Goal: Task Accomplishment & Management: Use online tool/utility

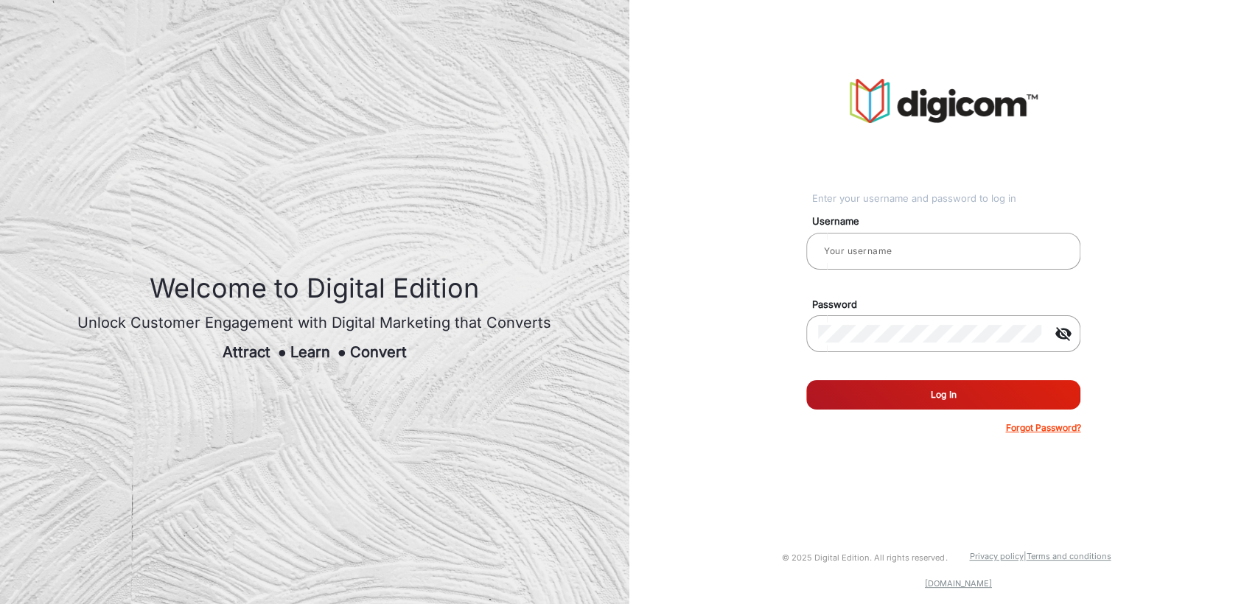
type input "[PERSON_NAME]"
click at [902, 401] on button "Log In" at bounding box center [943, 394] width 274 height 29
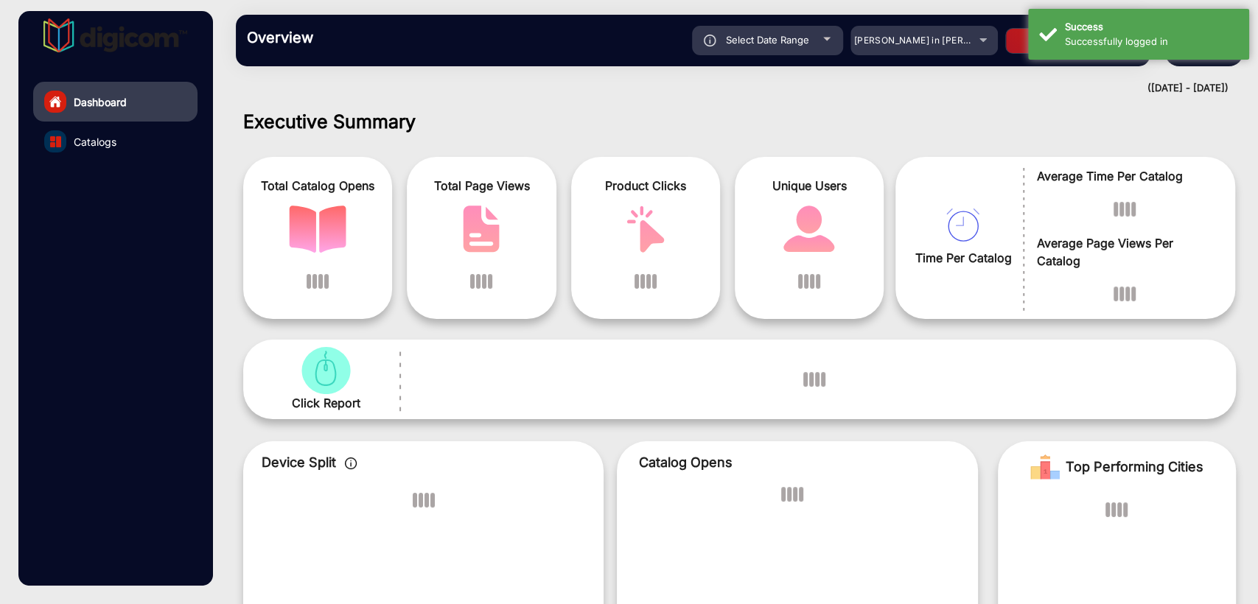
scroll to position [11, 0]
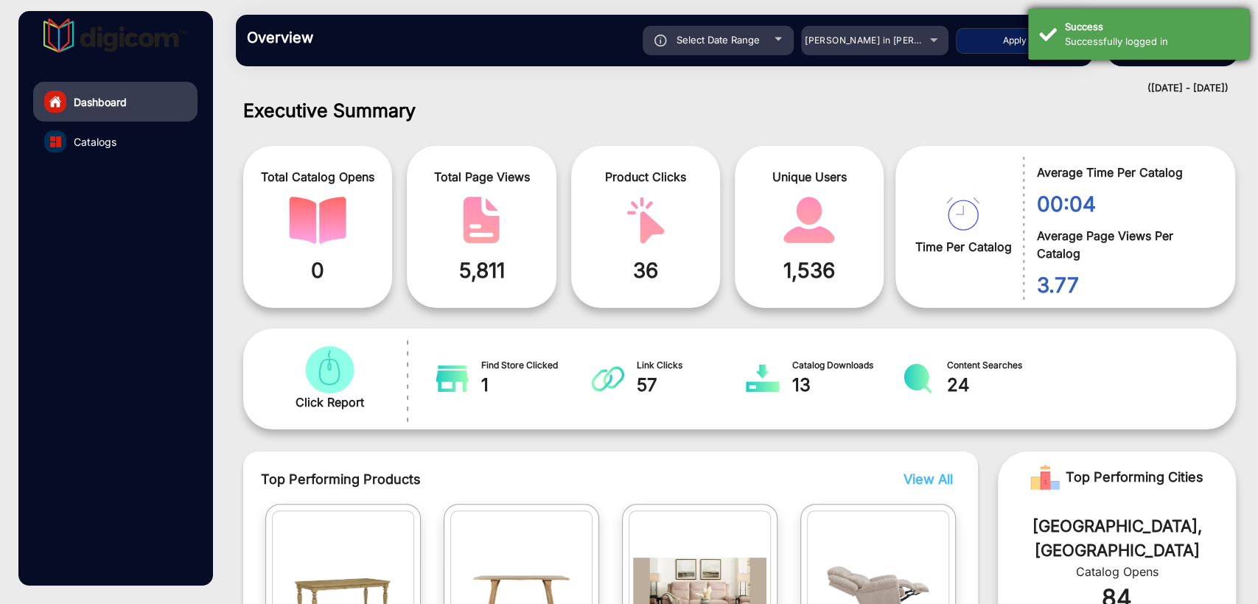
click at [1121, 43] on div "Successfully logged in" at bounding box center [1151, 42] width 173 height 15
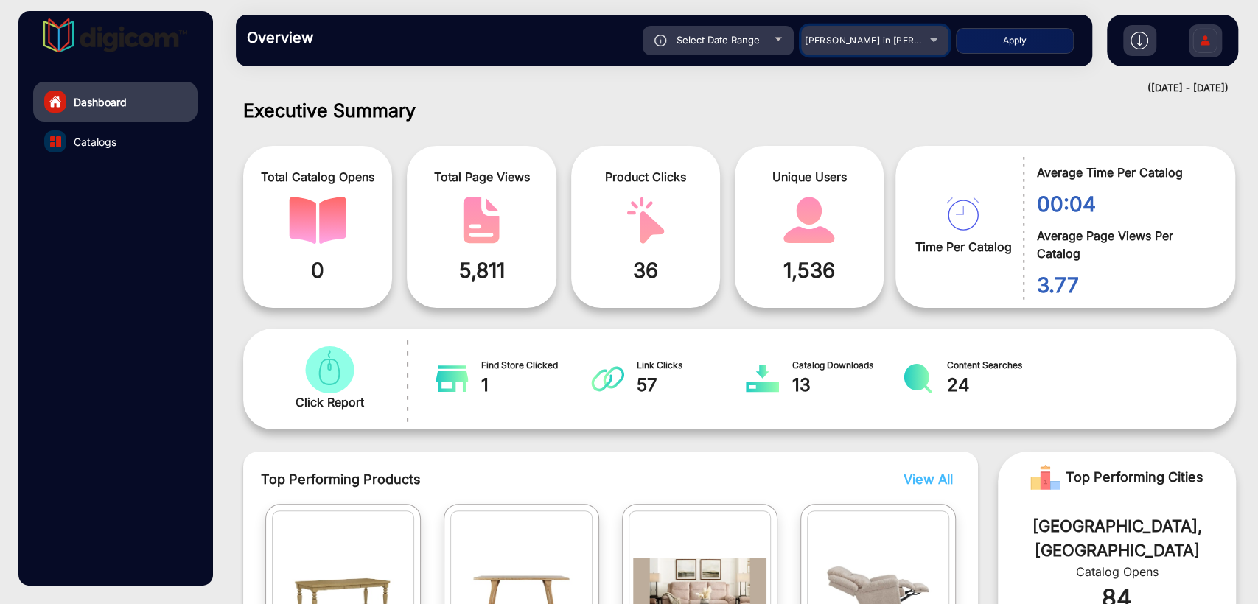
click at [869, 41] on span "[PERSON_NAME] in [PERSON_NAME]" at bounding box center [885, 40] width 163 height 11
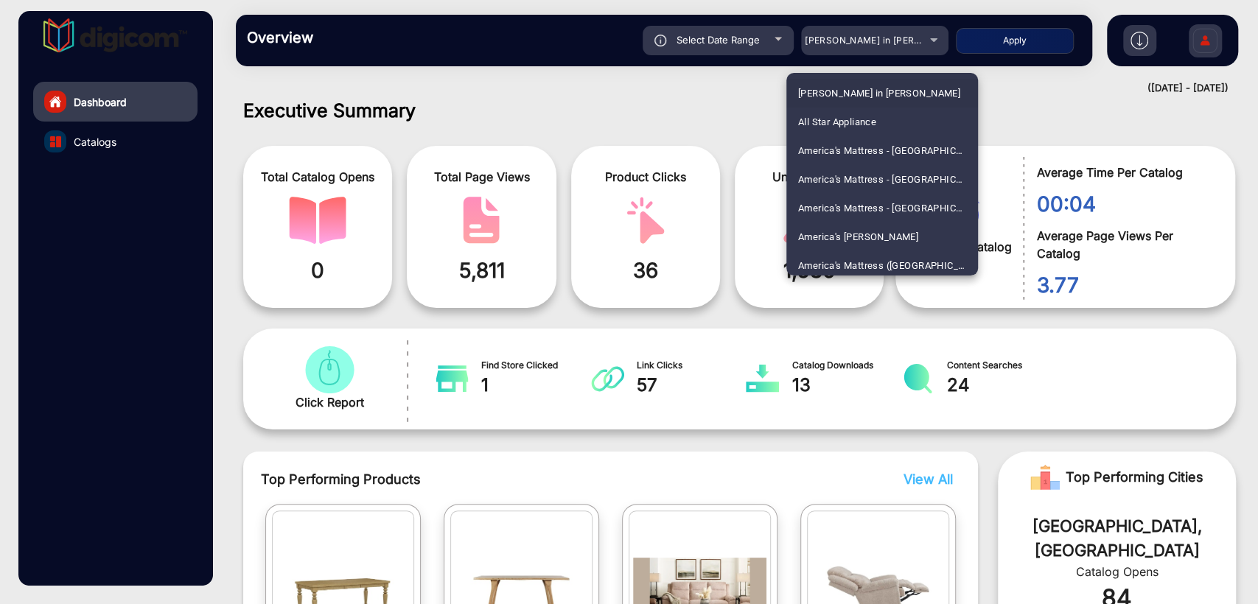
scroll to position [3308, 0]
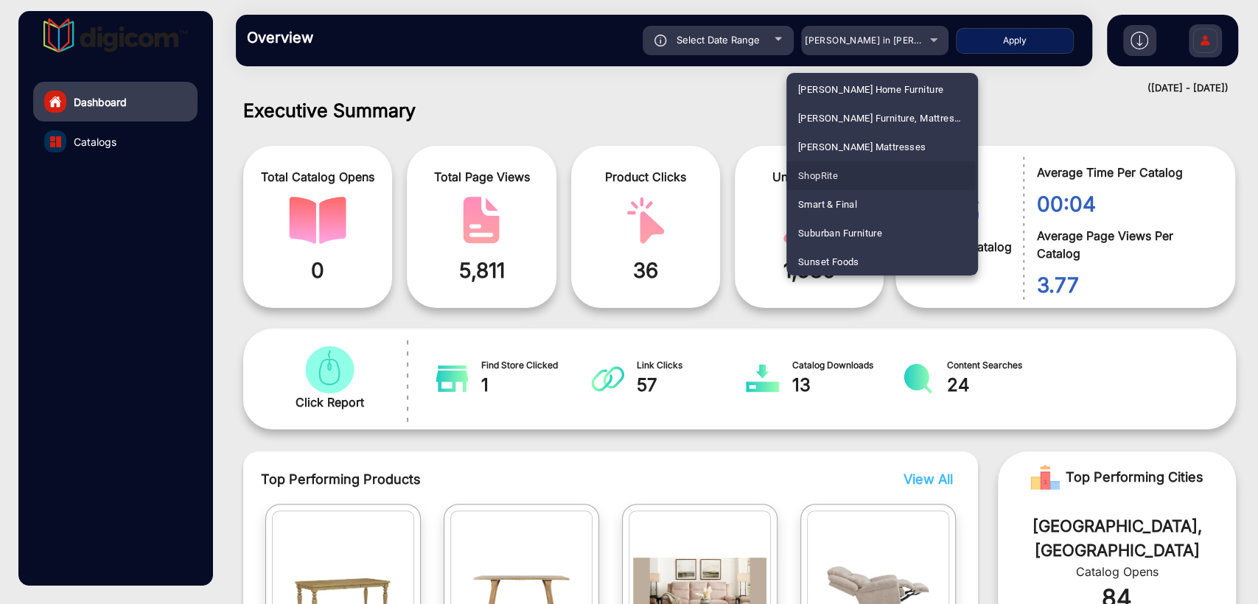
drag, startPoint x: 826, startPoint y: 176, endPoint x: 751, endPoint y: 87, distance: 116.6
click at [826, 176] on span "ShopRite" at bounding box center [818, 175] width 40 height 29
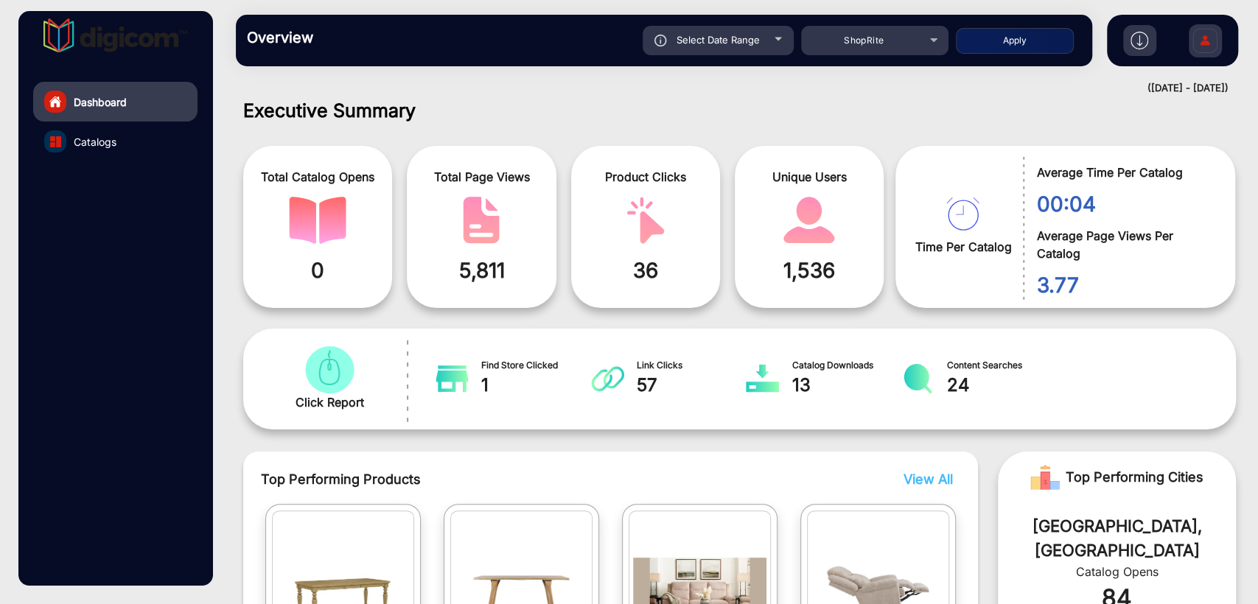
click at [708, 36] on span "Select Date Range" at bounding box center [717, 40] width 83 height 12
type input "[DATE]"
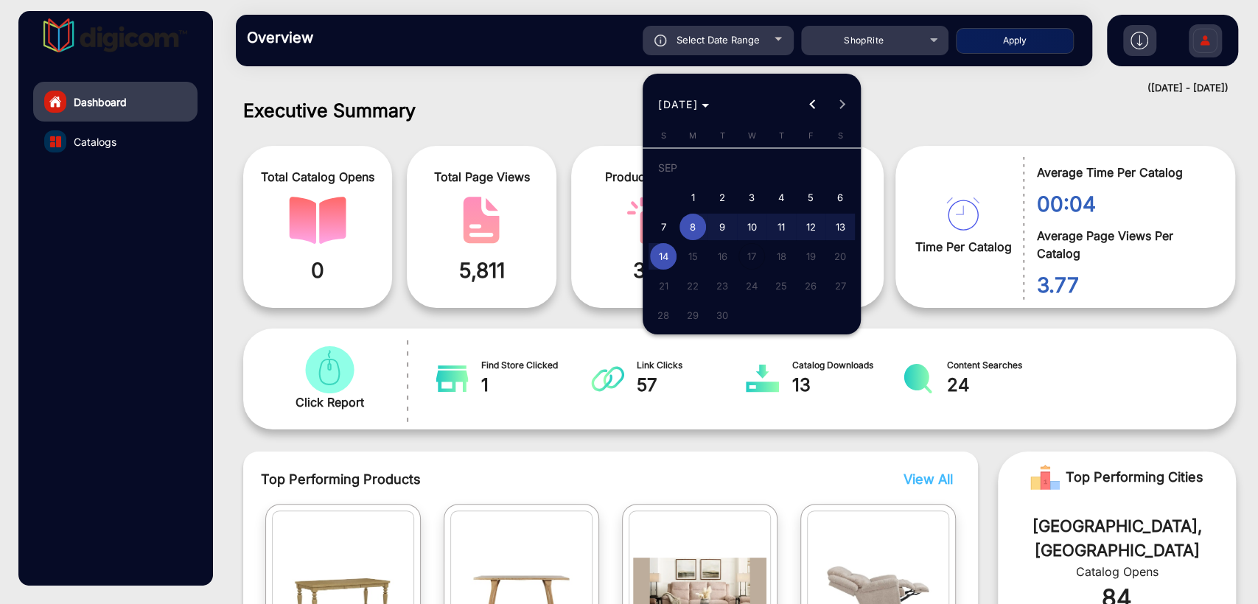
click at [698, 194] on span "1" at bounding box center [692, 197] width 27 height 27
type input "[DATE]"
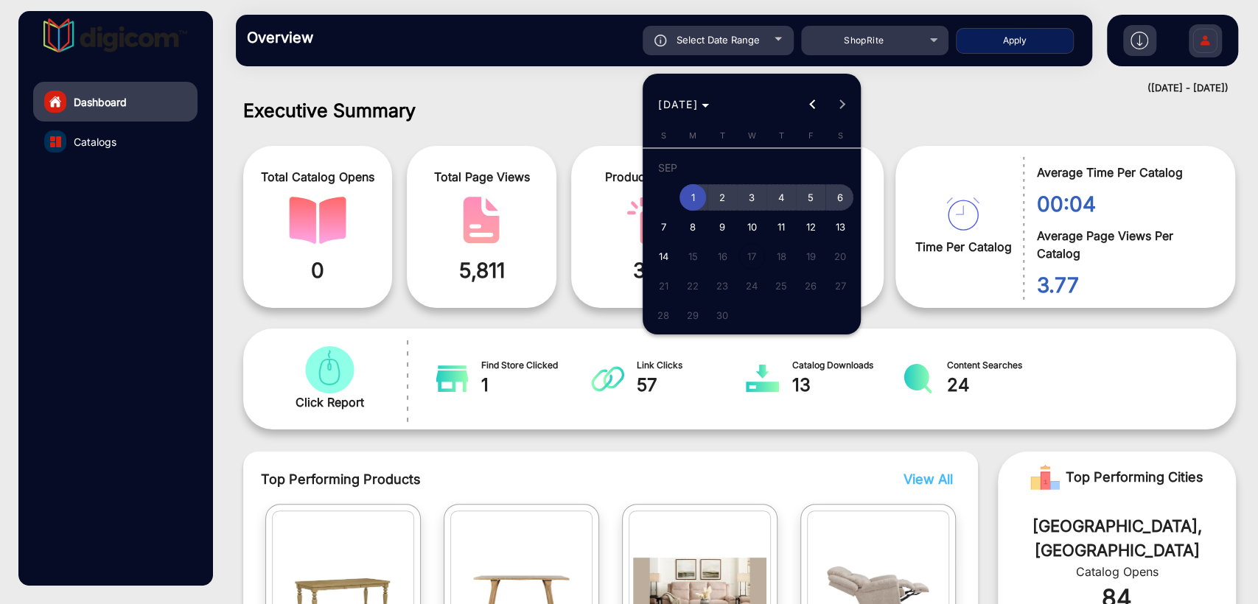
click at [846, 200] on span "6" at bounding box center [840, 197] width 27 height 27
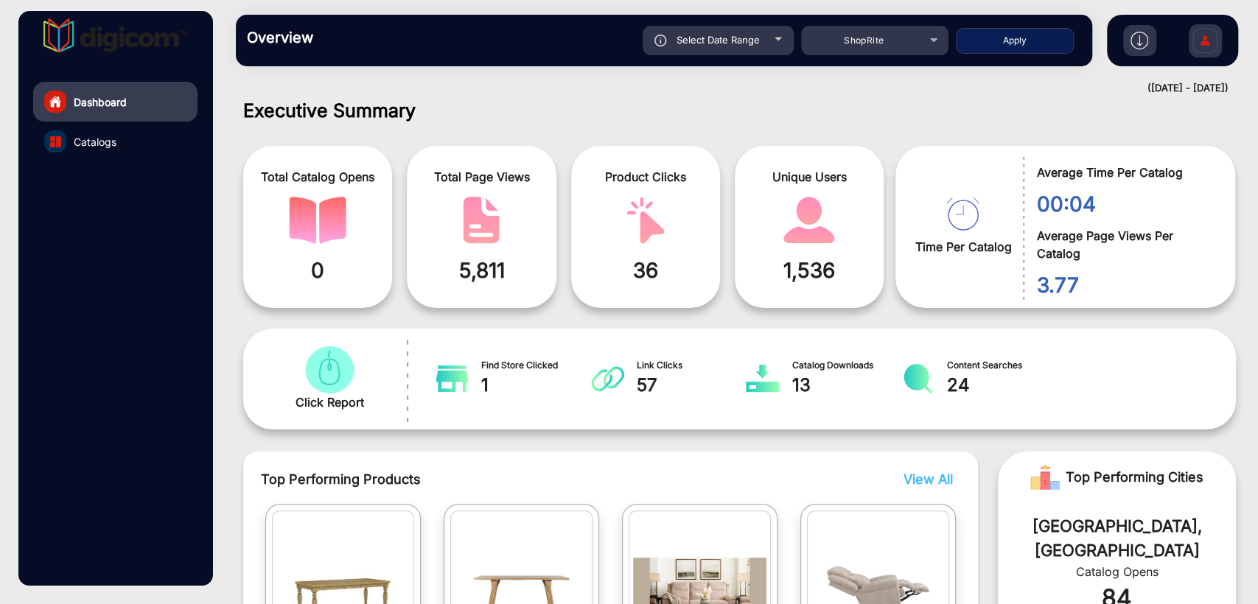
type input "[DATE]"
click at [997, 41] on button "Apply" at bounding box center [1015, 41] width 118 height 26
type input "[DATE]"
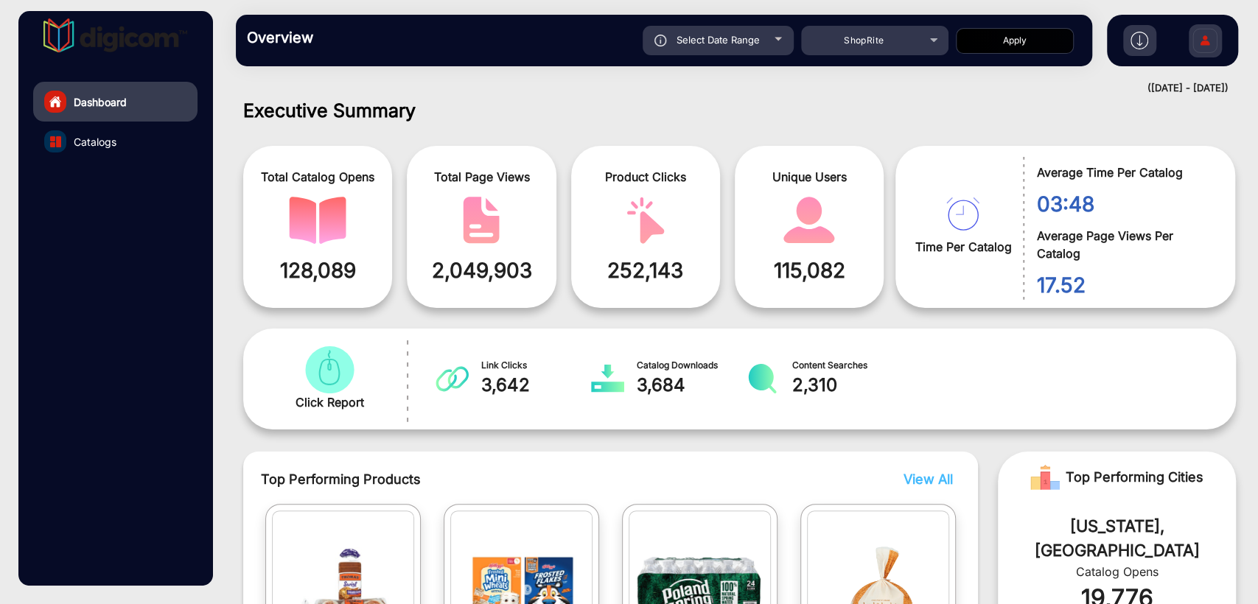
click at [725, 23] on div "Overview Reports Understand what makes your customers tick and learn how they a…" at bounding box center [664, 41] width 856 height 52
click at [726, 38] on span "Select Date Range" at bounding box center [717, 40] width 83 height 12
type input "[DATE]"
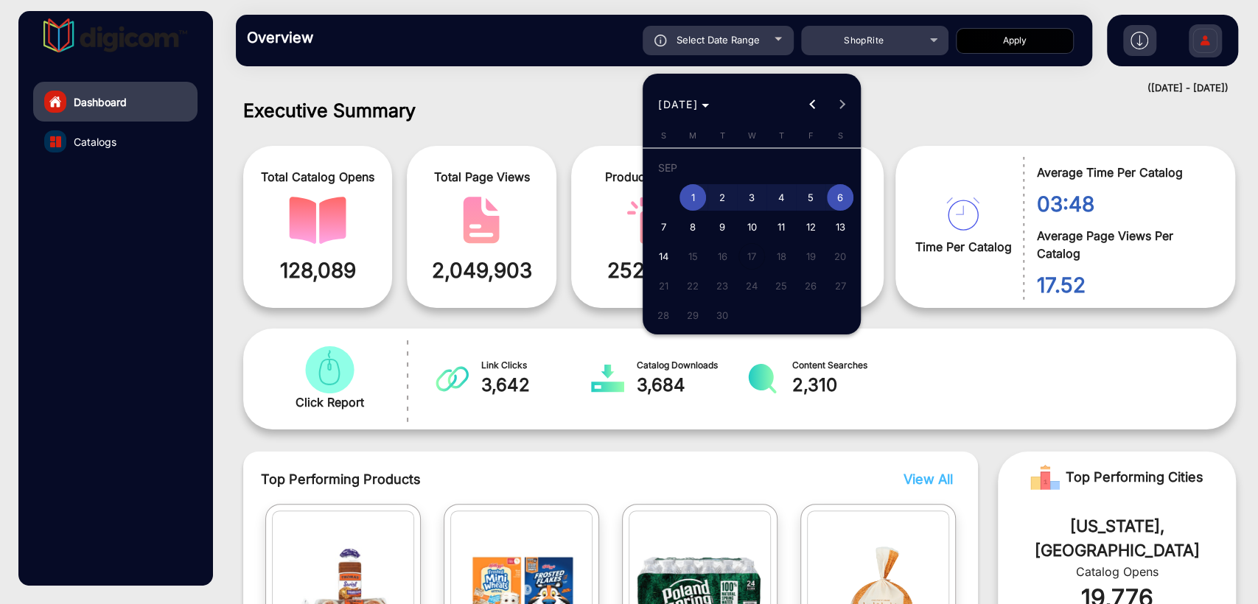
click at [568, 82] on div at bounding box center [629, 302] width 1258 height 604
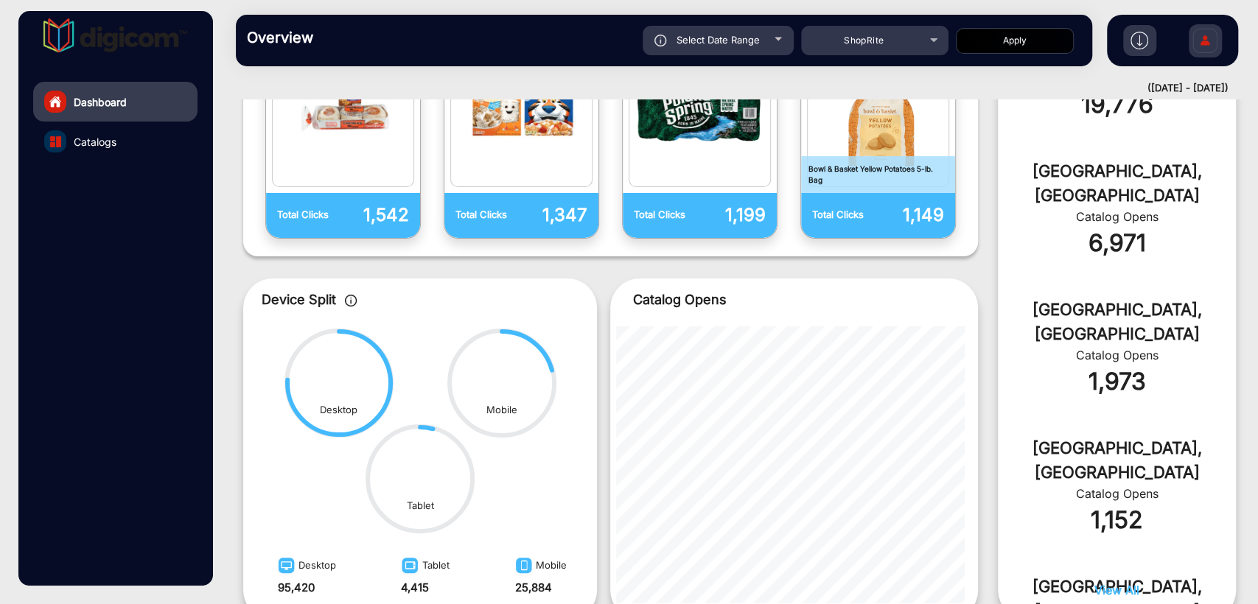
scroll to position [614, 0]
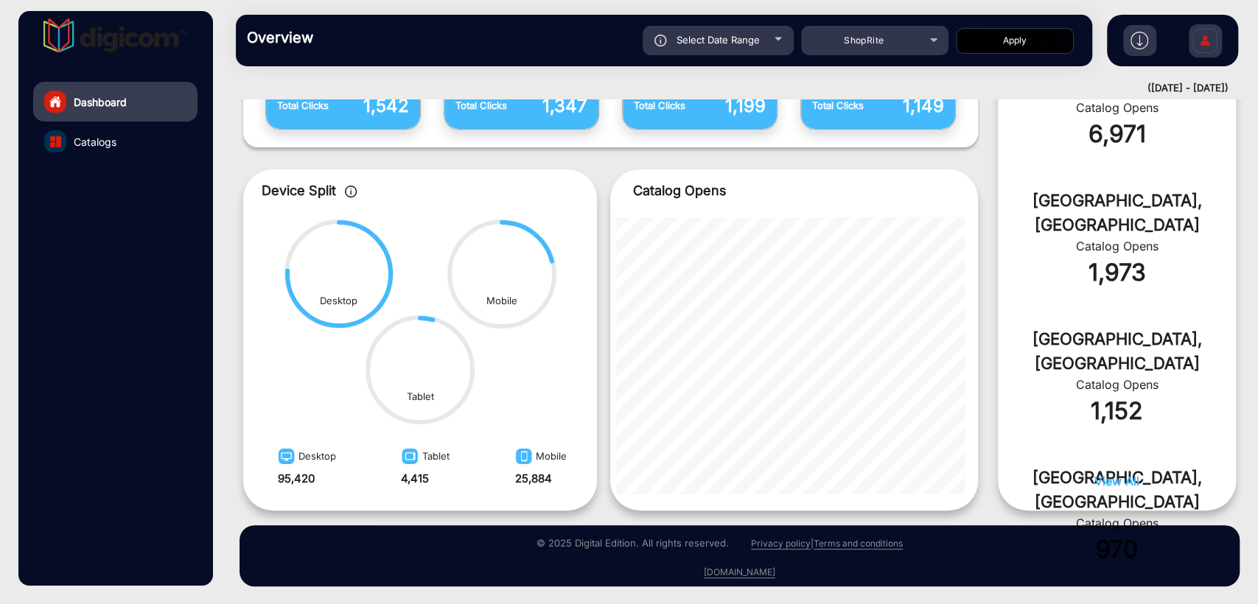
click at [1121, 480] on span "View All" at bounding box center [1116, 481] width 45 height 15
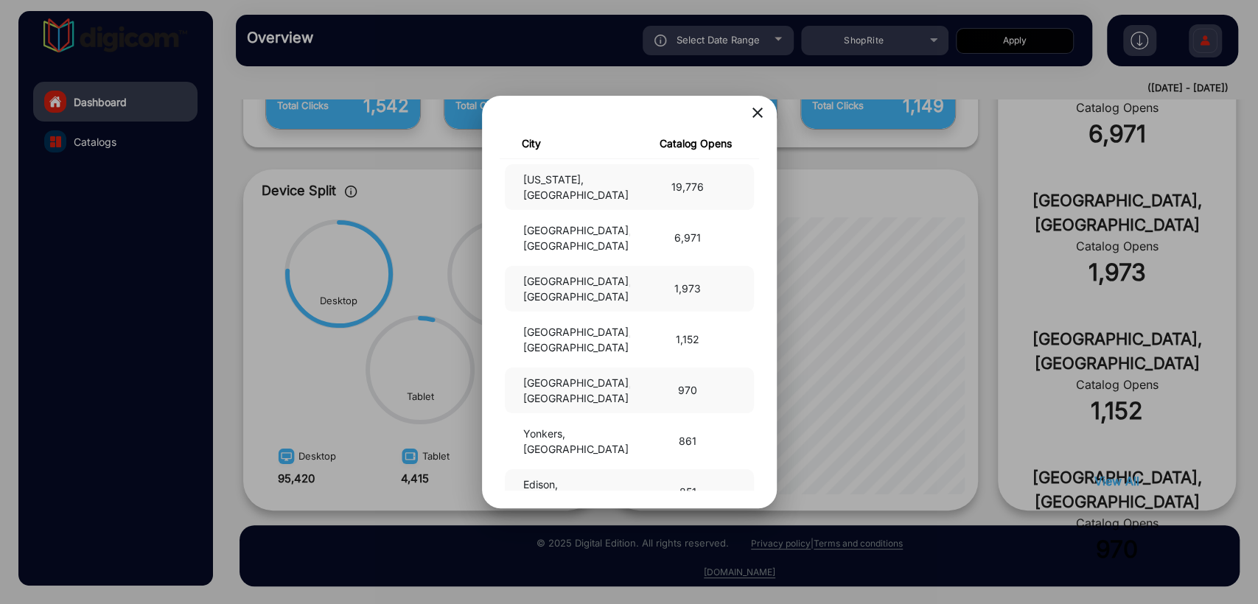
click at [751, 110] on mat-icon "close" at bounding box center [758, 113] width 18 height 18
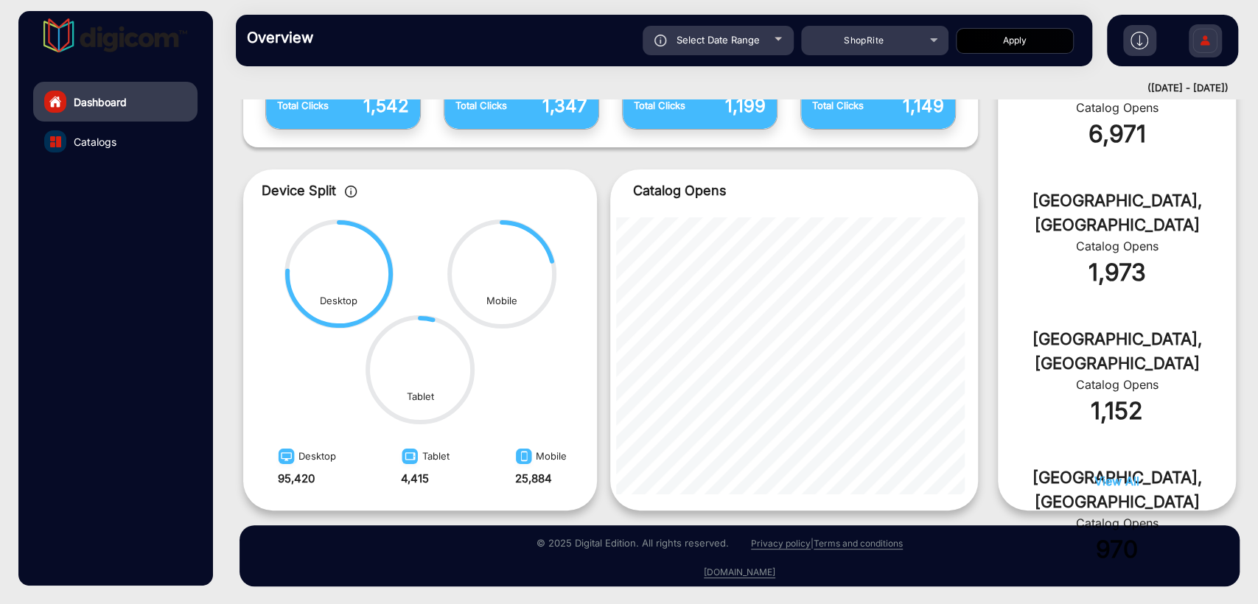
click at [1112, 483] on span "View All" at bounding box center [1116, 481] width 45 height 15
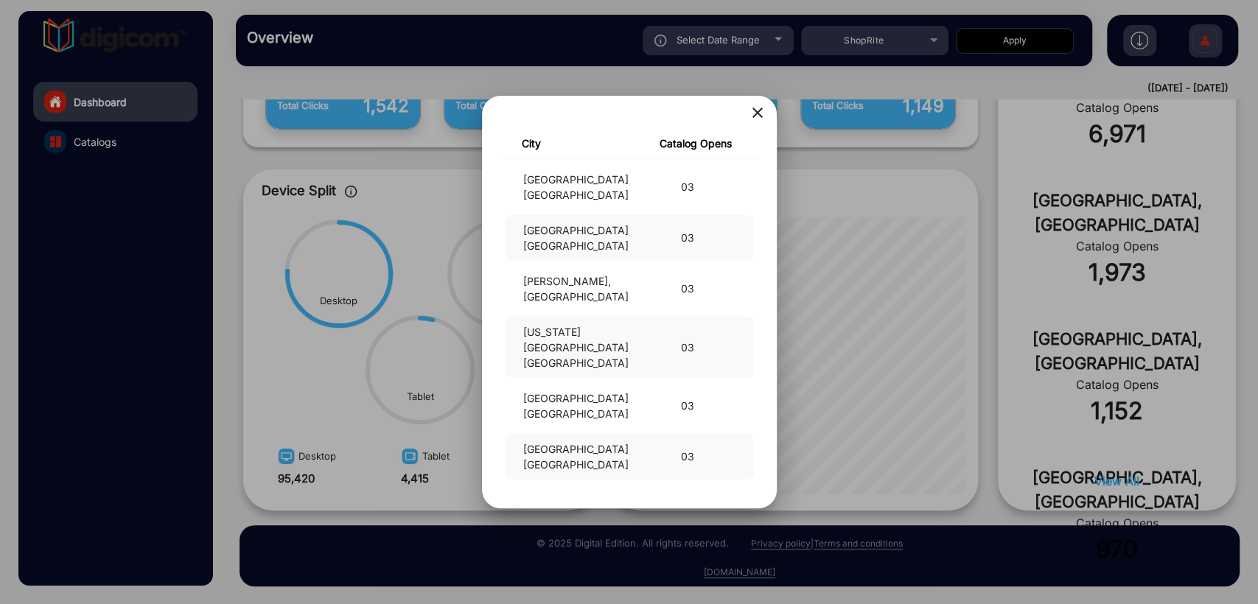
scroll to position [78065, 0]
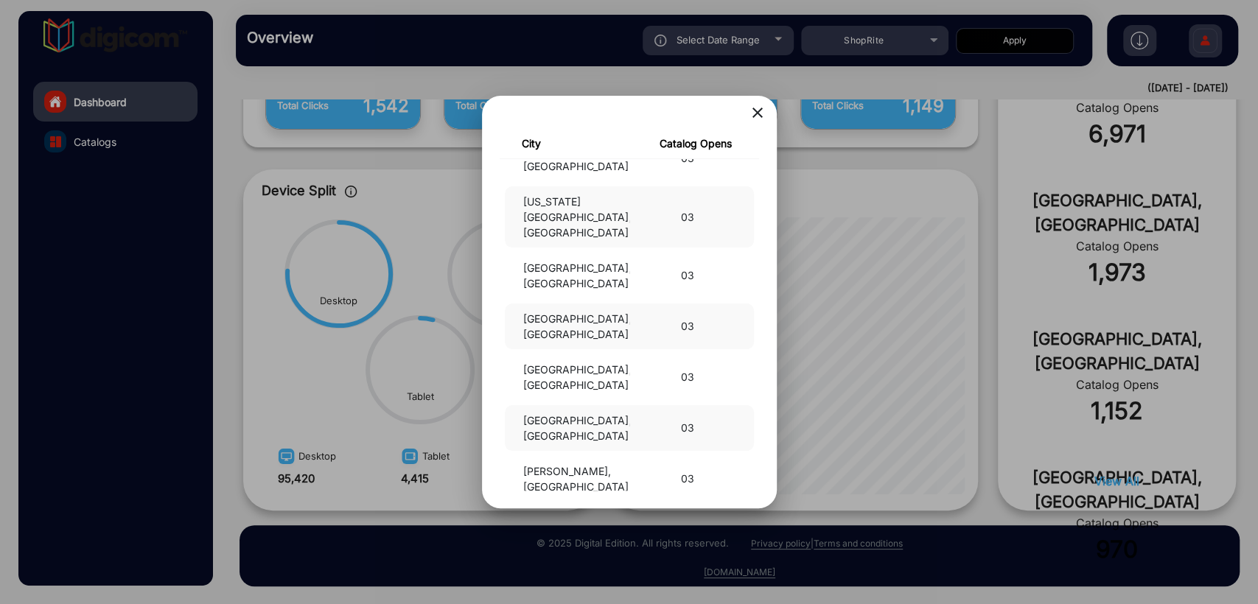
click at [757, 113] on mat-icon "close" at bounding box center [758, 113] width 18 height 18
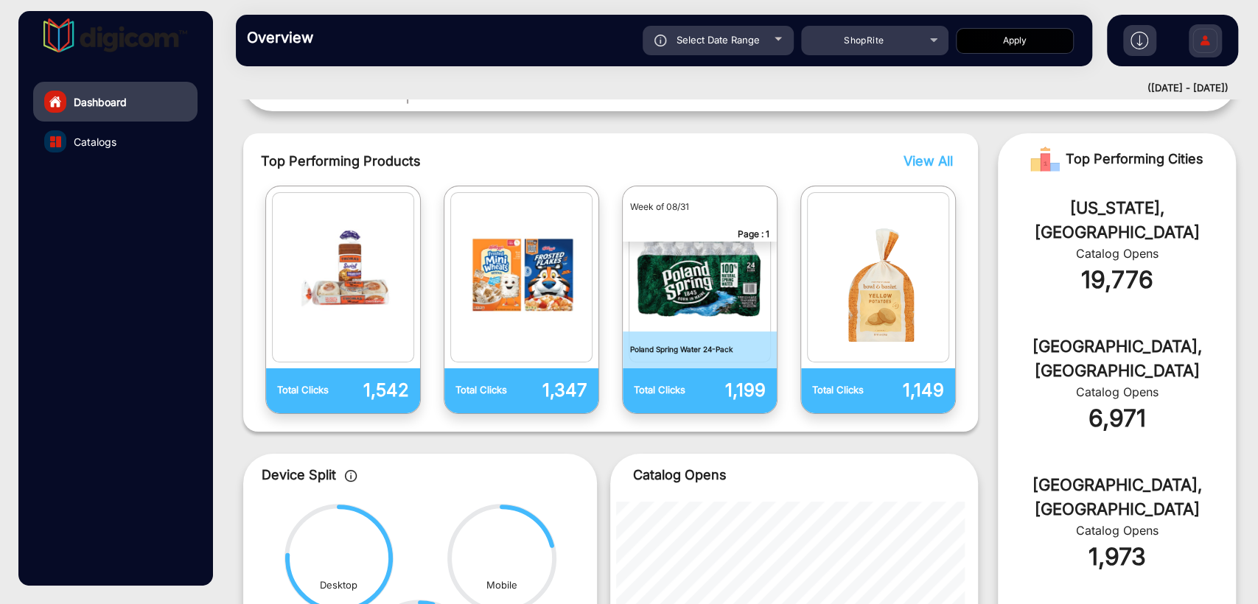
scroll to position [287, 0]
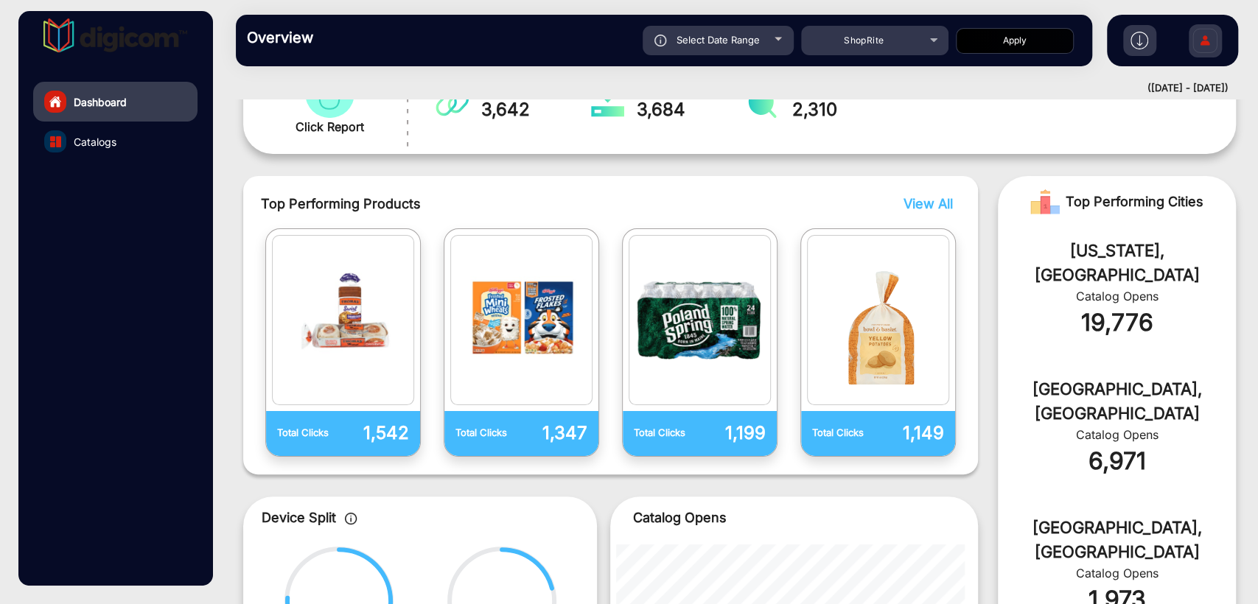
click at [936, 203] on span "View All" at bounding box center [927, 203] width 49 height 15
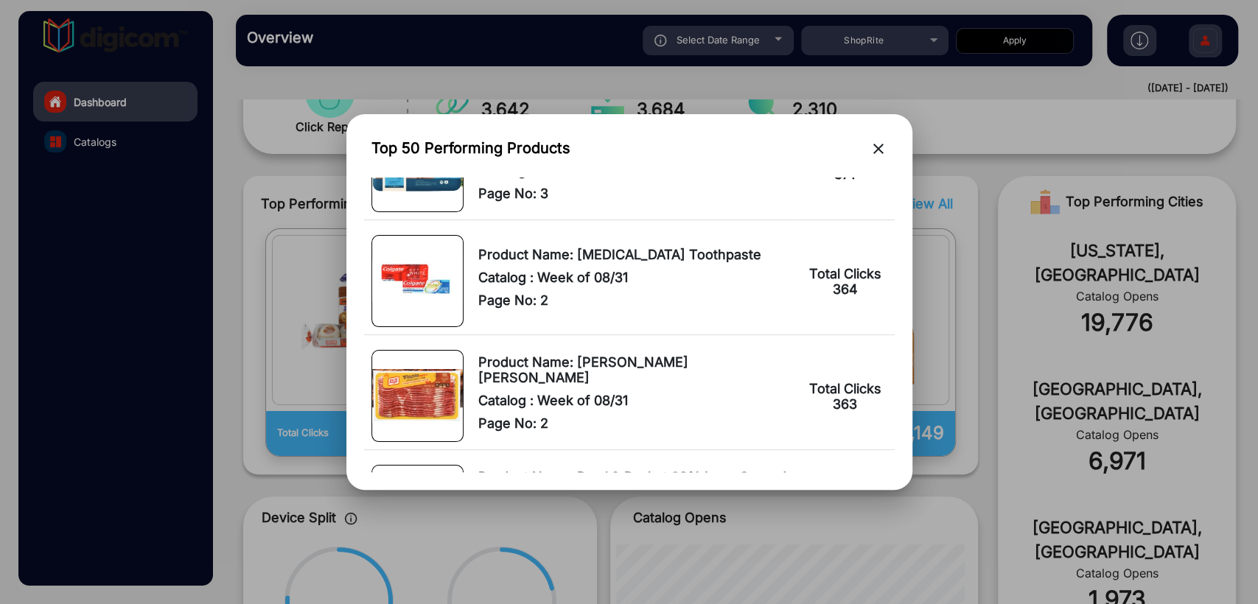
scroll to position [5455, 0]
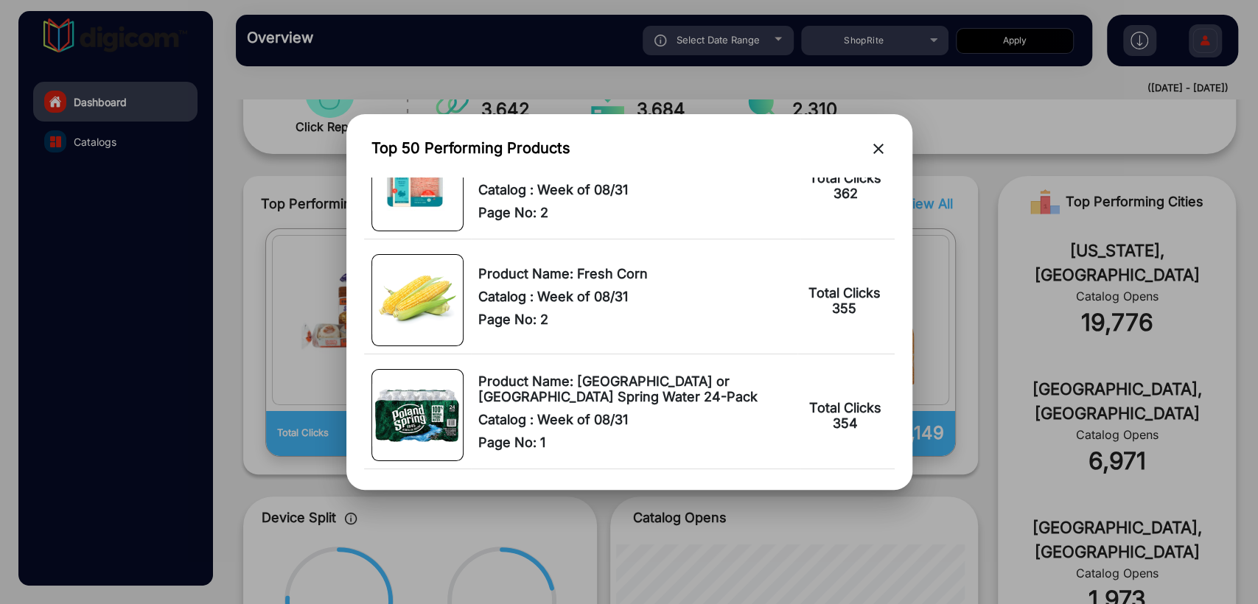
click at [876, 144] on mat-icon "close" at bounding box center [878, 149] width 18 height 18
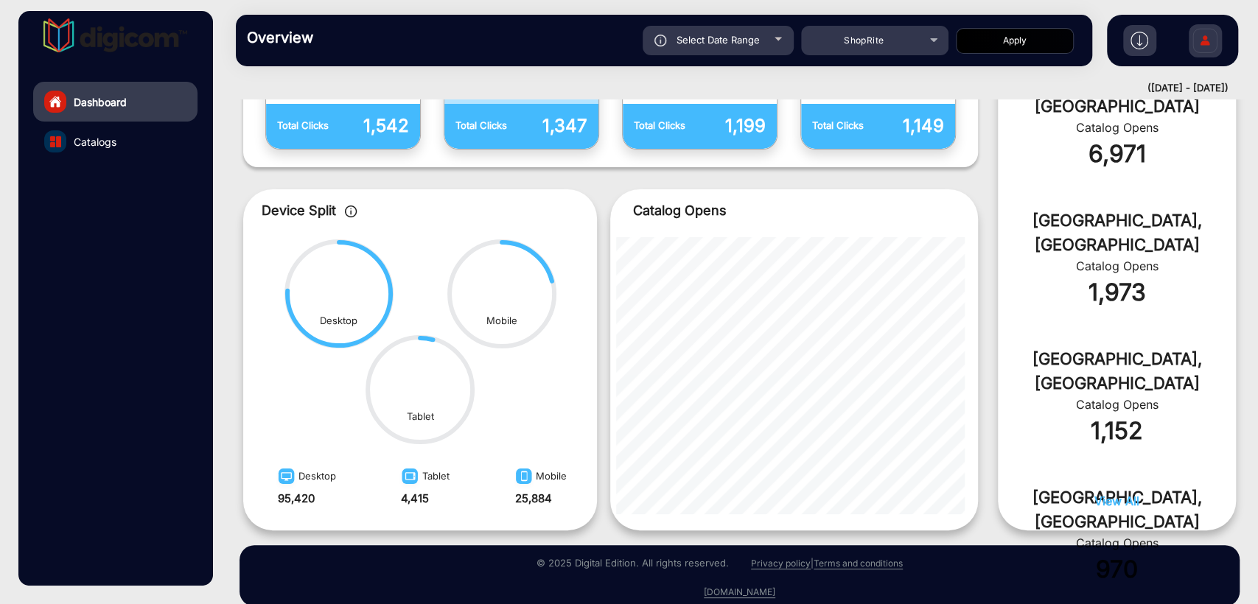
scroll to position [614, 0]
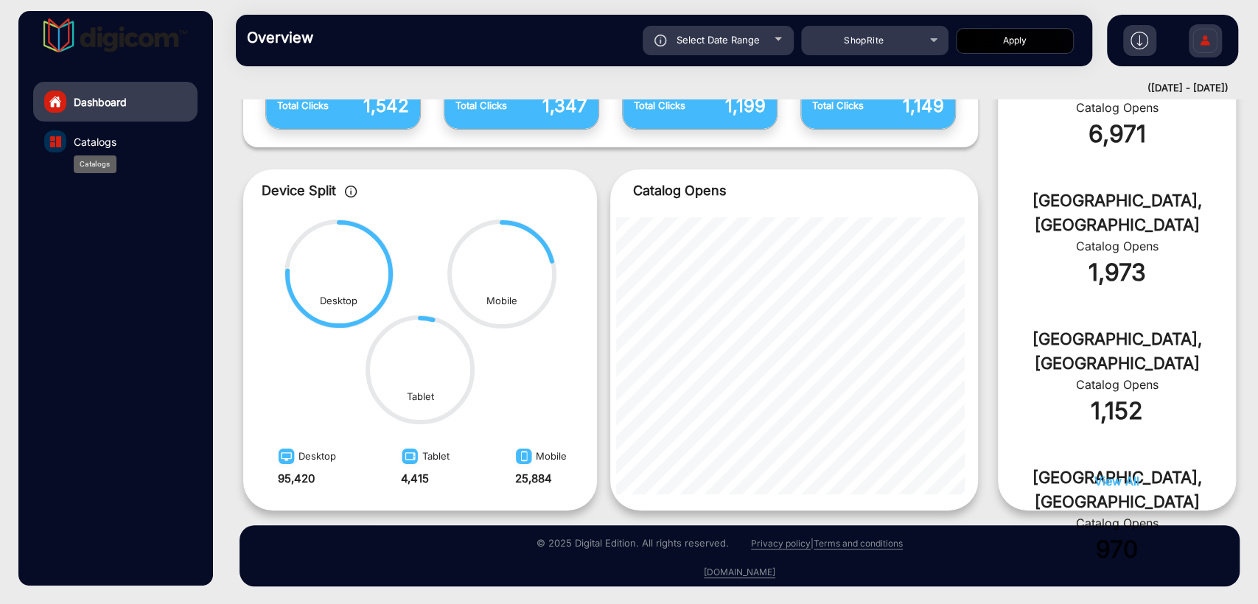
click at [100, 144] on span "Catalogs" at bounding box center [95, 141] width 43 height 15
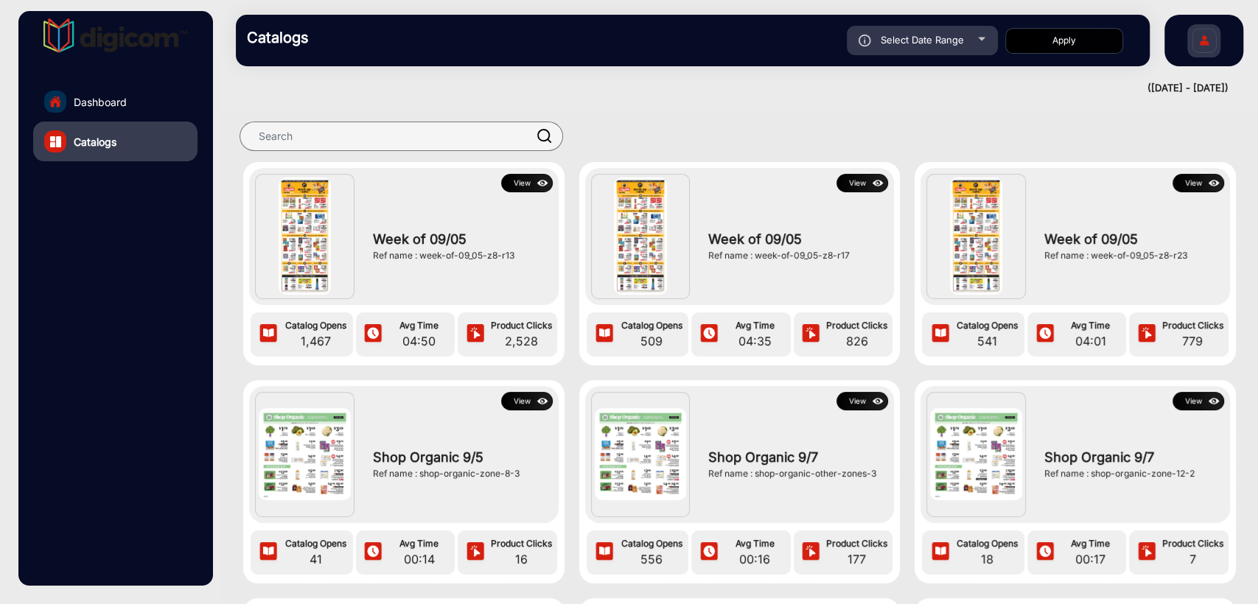
click at [527, 179] on button "View" at bounding box center [527, 183] width 52 height 18
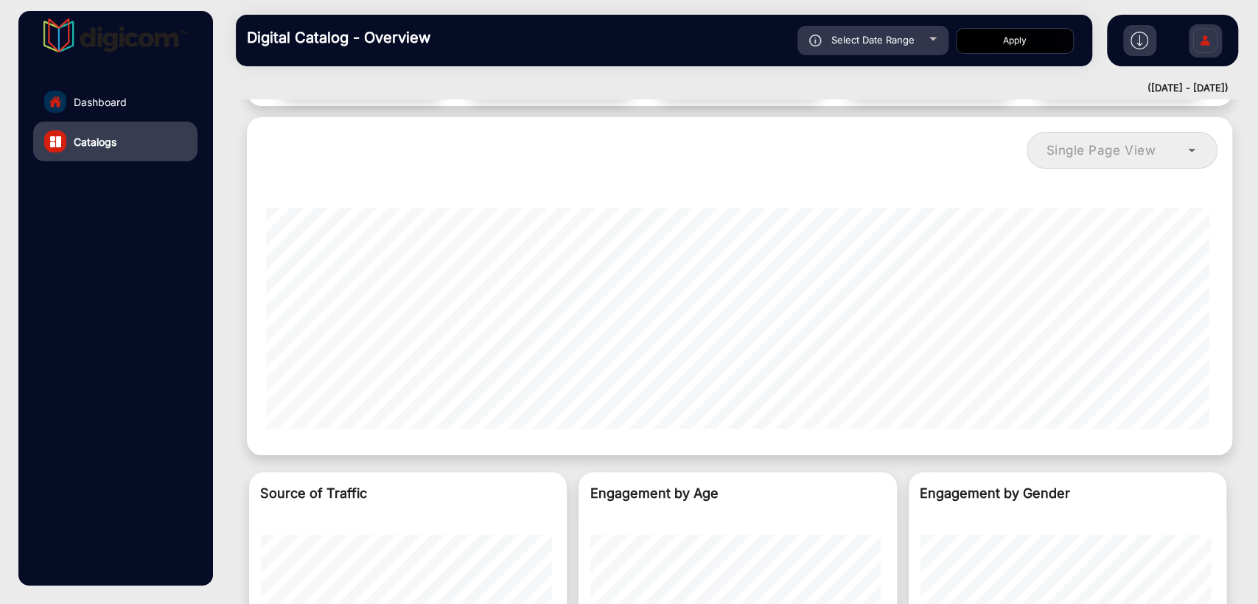
scroll to position [1230, 0]
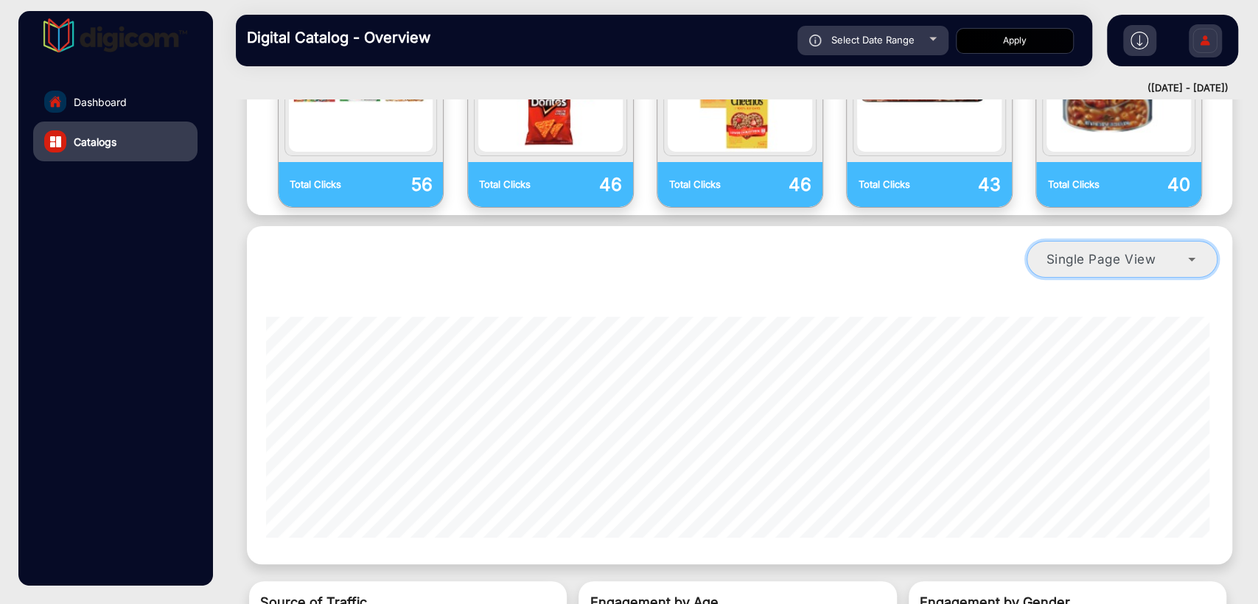
click at [1134, 241] on mat-select "Single Page View" at bounding box center [1121, 259] width 191 height 37
click at [1137, 251] on span "Single Page View" at bounding box center [1100, 258] width 110 height 15
click at [995, 302] on vmg-single-dimension-line "single-page-view-4" at bounding box center [739, 420] width 947 height 236
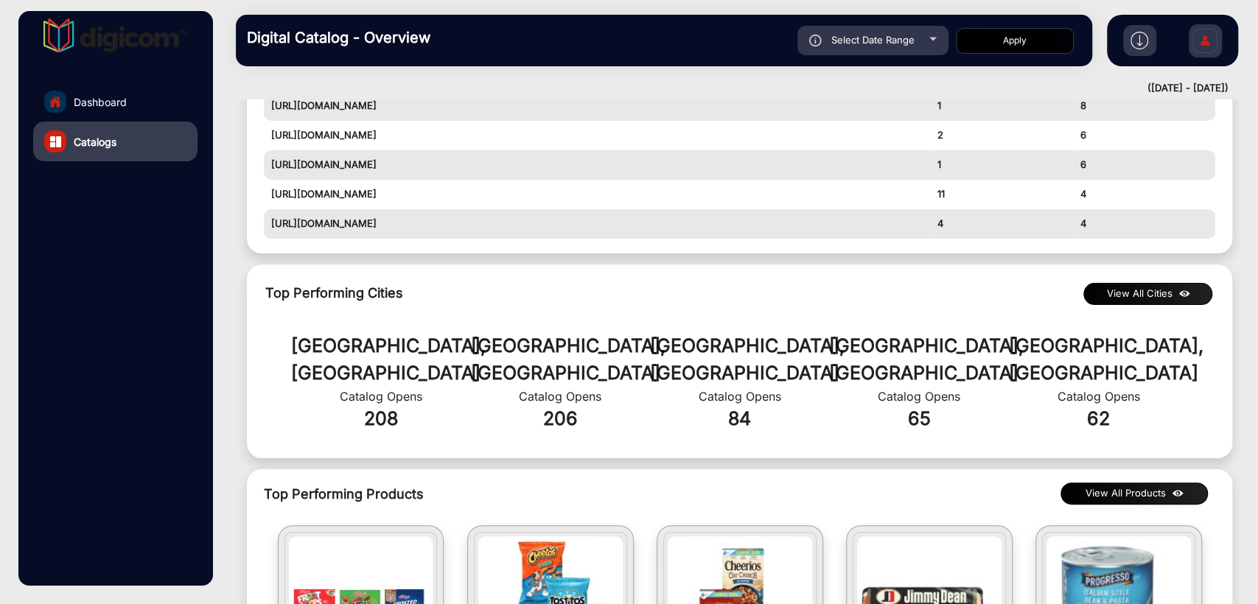
scroll to position [248, 0]
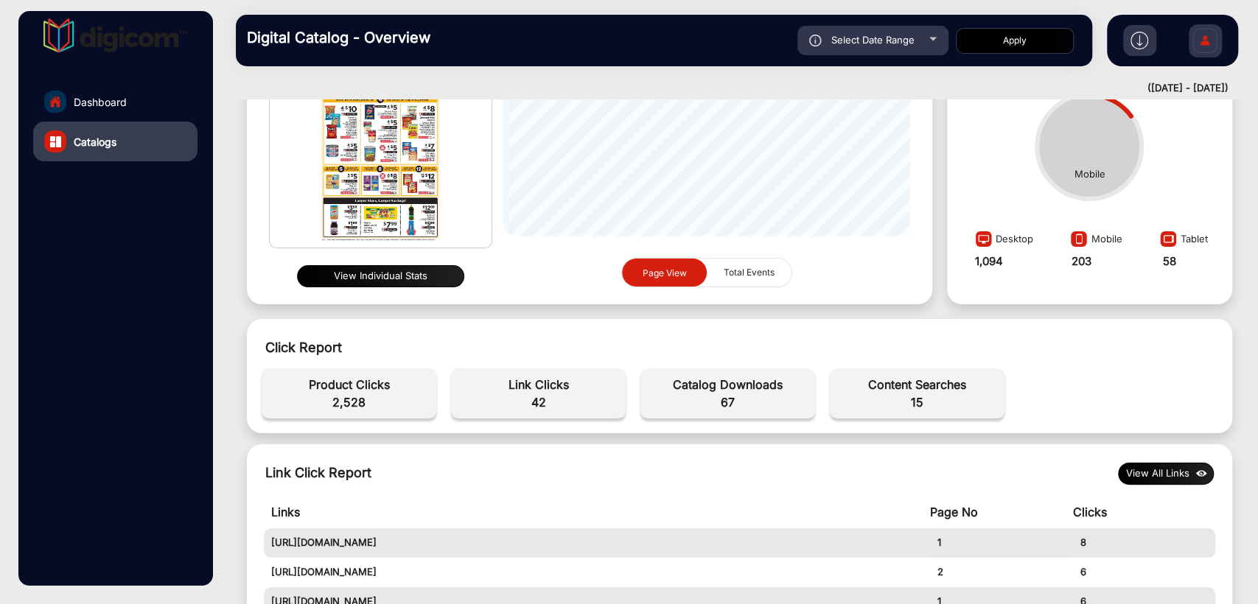
click at [354, 268] on button "View Individual Stats" at bounding box center [380, 276] width 167 height 22
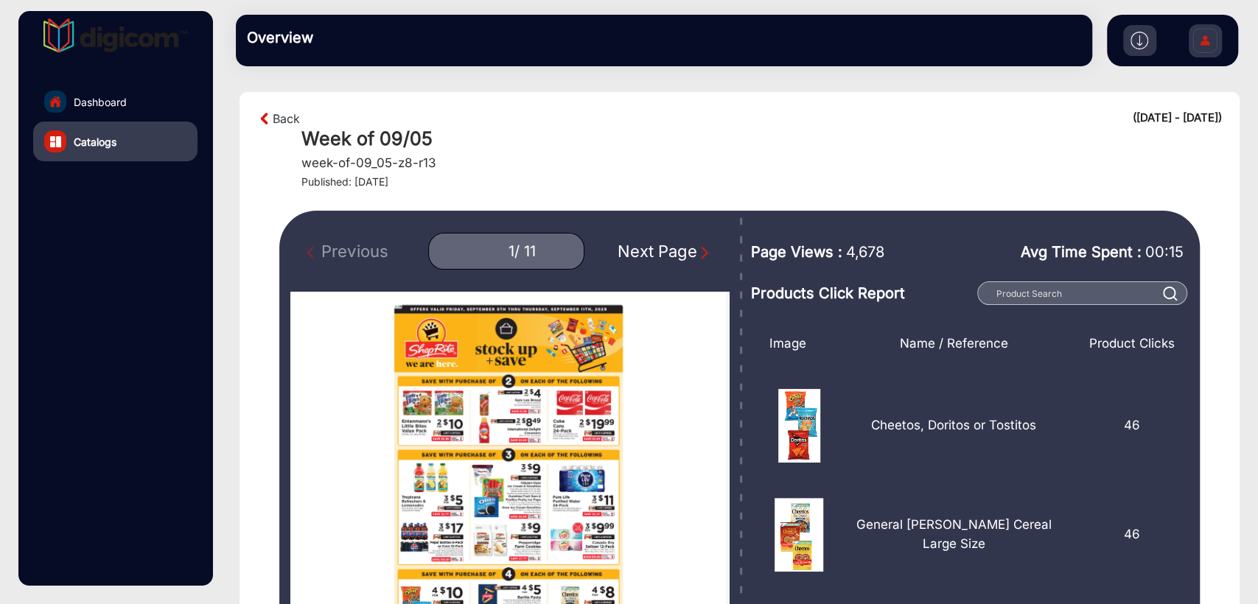
click at [651, 249] on div "Next Page" at bounding box center [664, 251] width 94 height 24
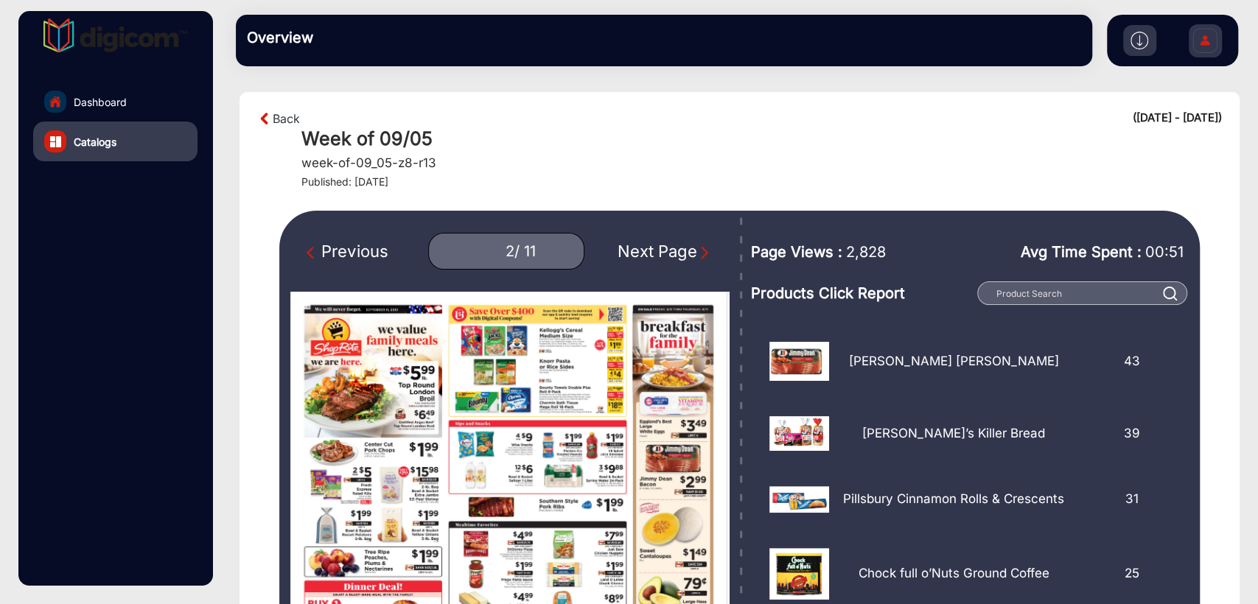
click at [357, 247] on div "Previous" at bounding box center [346, 251] width 81 height 24
type input "1"
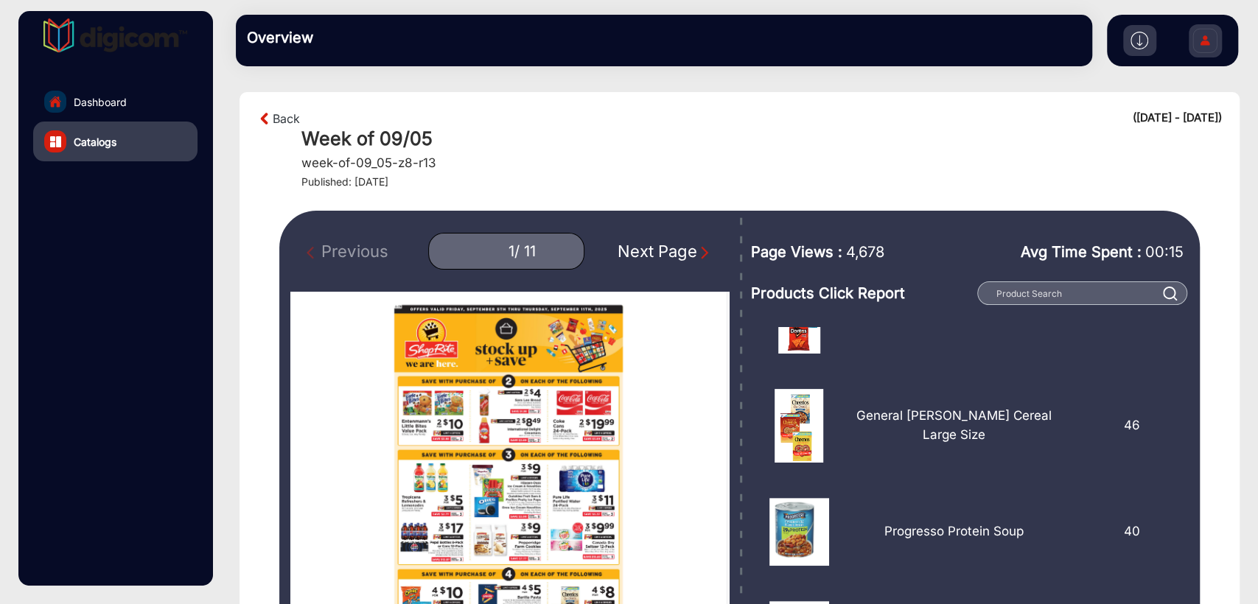
click at [600, 172] on div "Week of 09/05 week-of-09_05-z8-r13 Published: [DATE]" at bounding box center [761, 157] width 920 height 61
